Goal: Navigation & Orientation: Find specific page/section

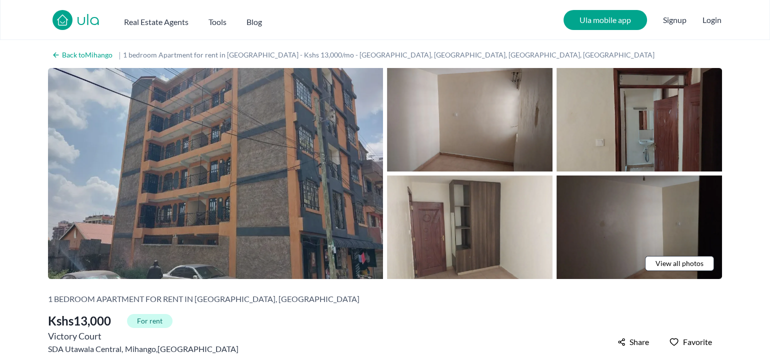
click at [305, 218] on img at bounding box center [215, 173] width 335 height 211
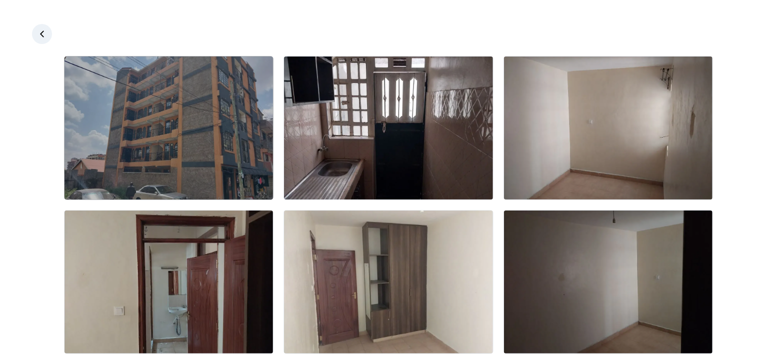
click at [229, 171] on img at bounding box center [169, 128] width 209 height 143
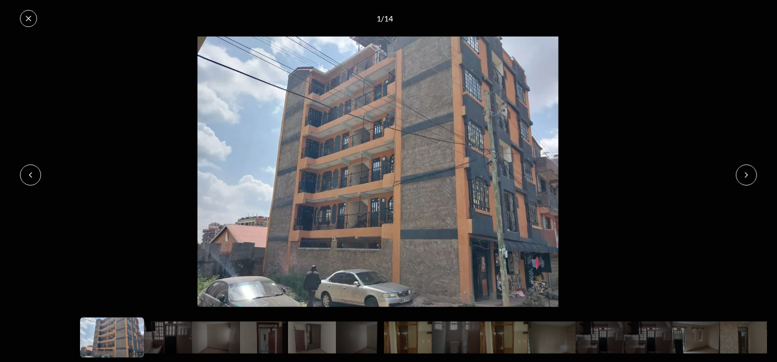
click at [751, 170] on button at bounding box center [746, 175] width 21 height 21
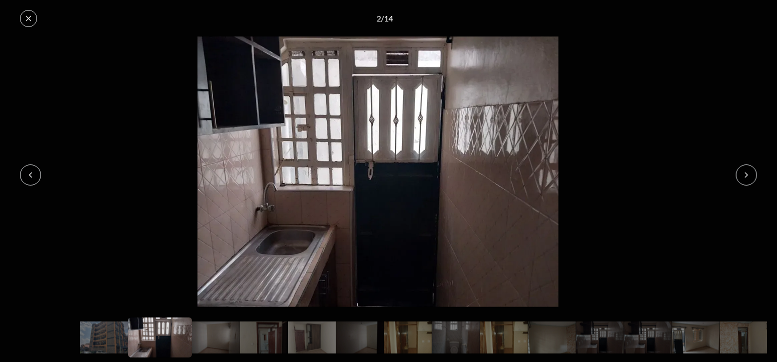
click at [751, 170] on button at bounding box center [746, 175] width 21 height 21
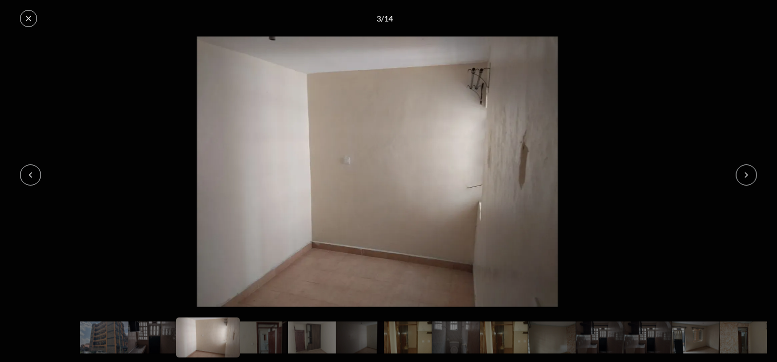
click at [751, 170] on button at bounding box center [746, 175] width 21 height 21
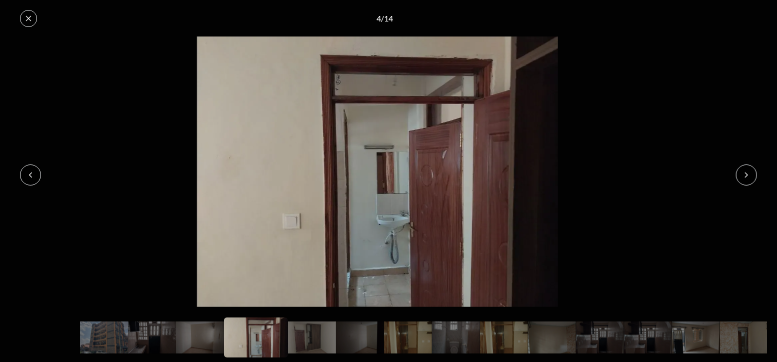
click at [751, 170] on button at bounding box center [746, 175] width 21 height 21
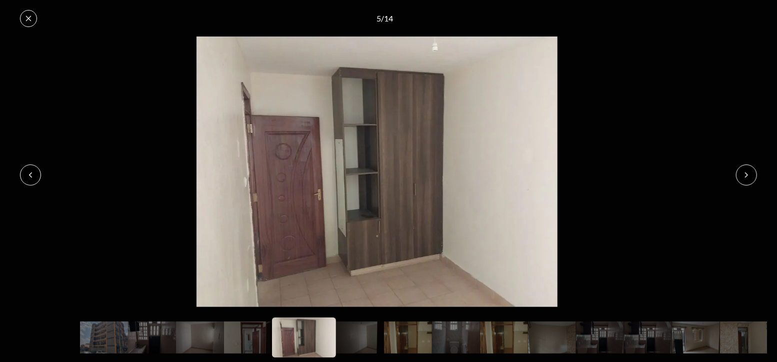
click at [751, 170] on button at bounding box center [746, 175] width 21 height 21
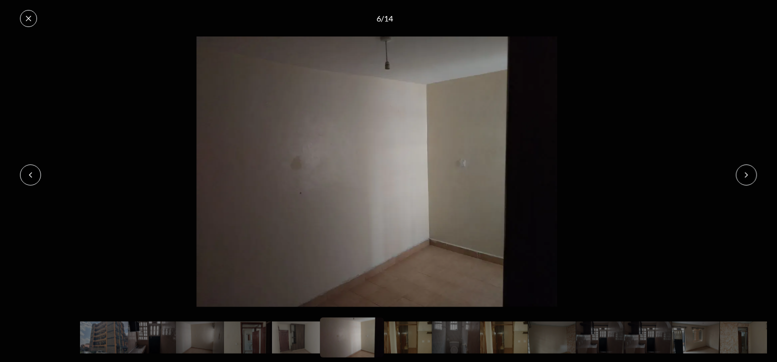
click at [751, 170] on button at bounding box center [746, 175] width 21 height 21
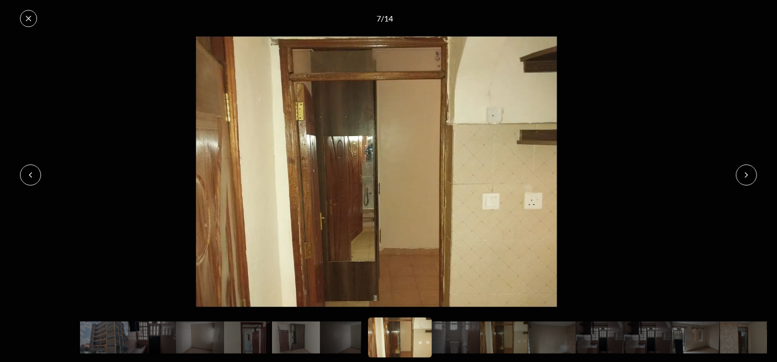
click at [751, 170] on button at bounding box center [746, 175] width 21 height 21
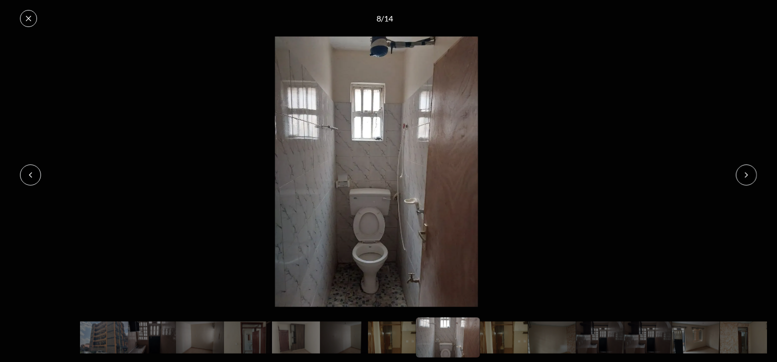
click at [46, 170] on img at bounding box center [376, 172] width 756 height 271
click at [43, 171] on img at bounding box center [376, 172] width 756 height 271
click at [33, 176] on icon at bounding box center [31, 175] width 8 height 8
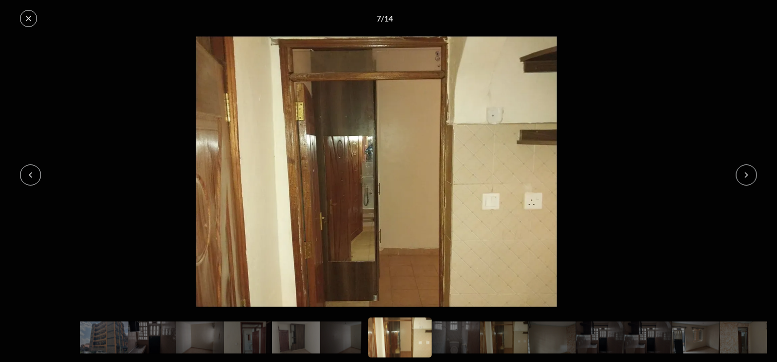
click at [751, 178] on button at bounding box center [746, 175] width 21 height 21
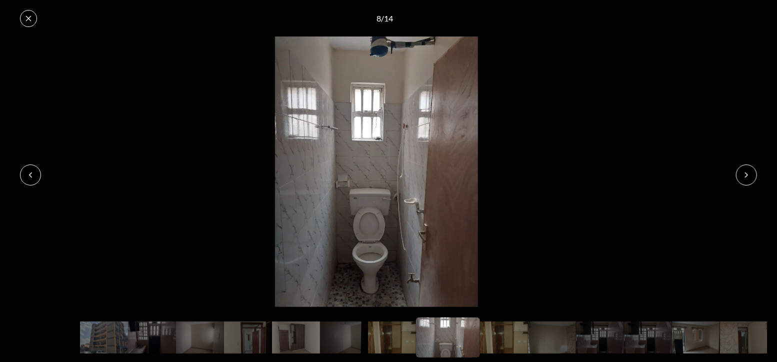
click at [751, 178] on button at bounding box center [746, 175] width 21 height 21
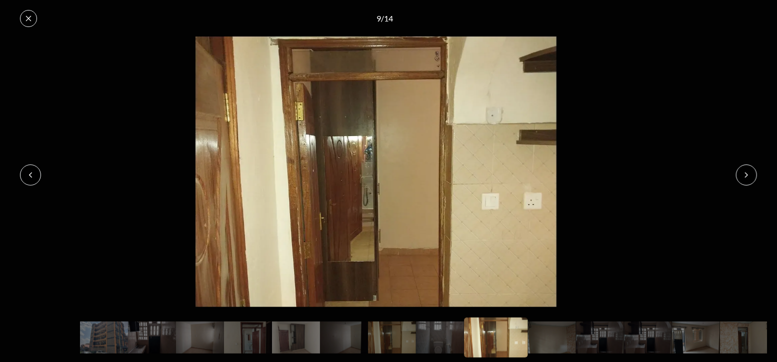
click at [751, 178] on button at bounding box center [746, 175] width 21 height 21
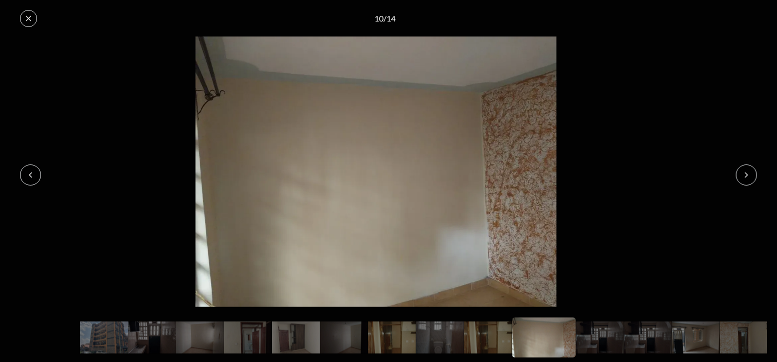
click at [751, 178] on button at bounding box center [746, 175] width 21 height 21
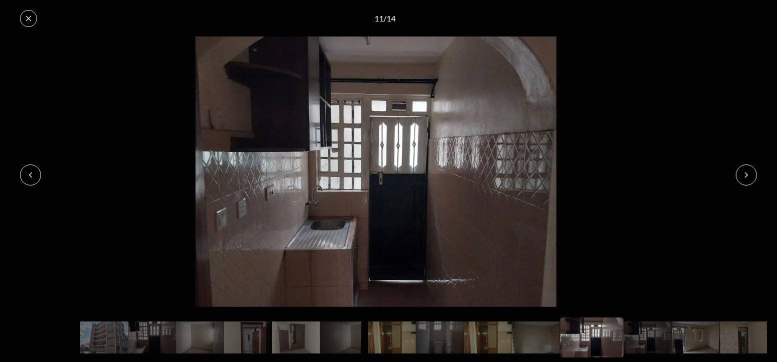
click at [751, 178] on button at bounding box center [746, 175] width 21 height 21
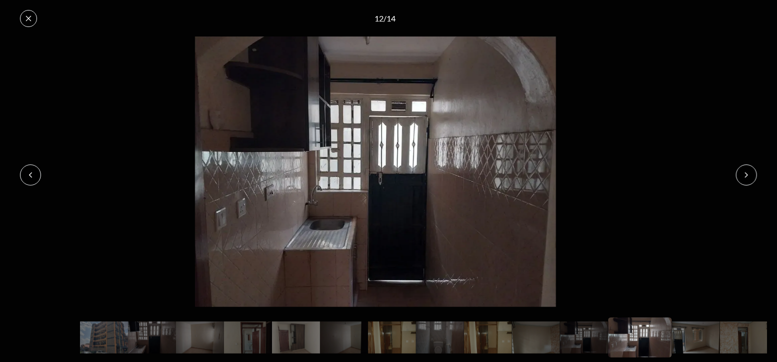
click at [749, 179] on icon at bounding box center [747, 175] width 8 height 8
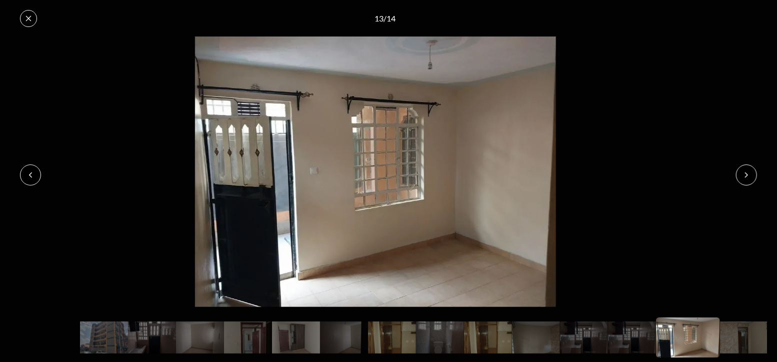
click at [749, 175] on icon at bounding box center [747, 175] width 8 height 8
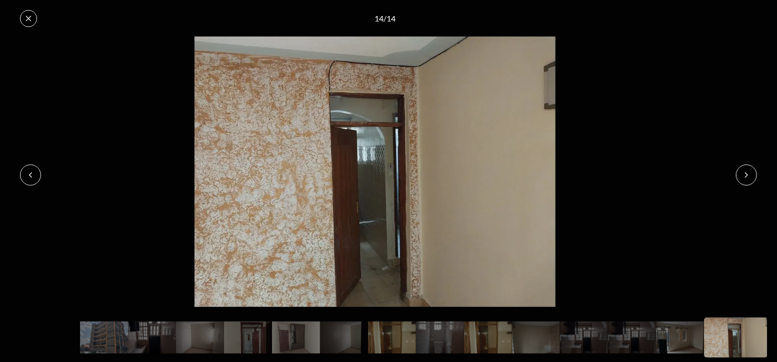
click at [746, 177] on icon at bounding box center [747, 175] width 3 height 5
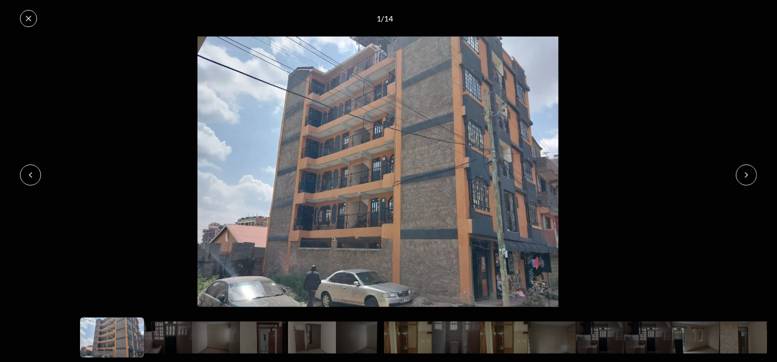
click at [28, 24] on button at bounding box center [28, 18] width 17 height 17
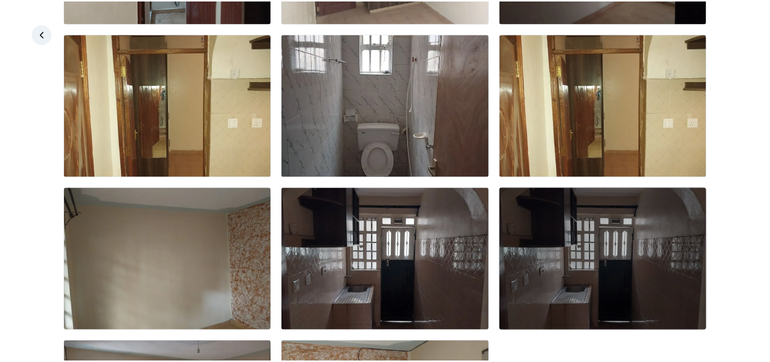
scroll to position [478, 0]
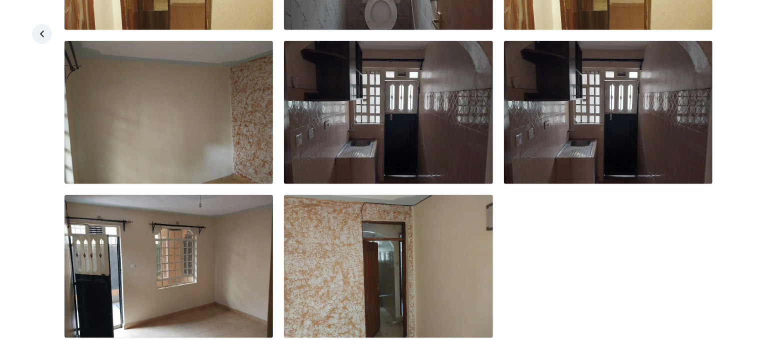
click at [49, 40] on link at bounding box center [42, 34] width 20 height 20
